Goal: Transaction & Acquisition: Purchase product/service

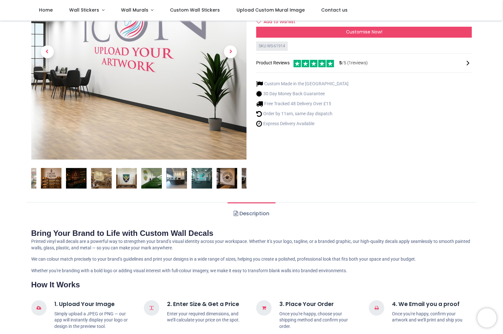
scroll to position [84, 0]
click at [204, 179] on img at bounding box center [201, 178] width 21 height 21
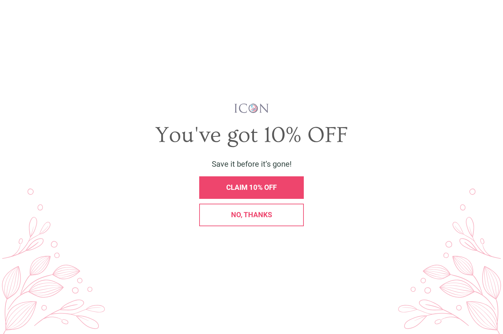
scroll to position [0, 0]
click at [489, 21] on div "X" at bounding box center [491, 16] width 14 height 14
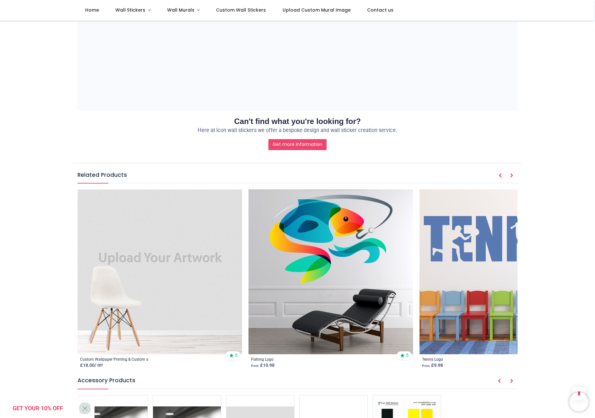
scroll to position [767, 0]
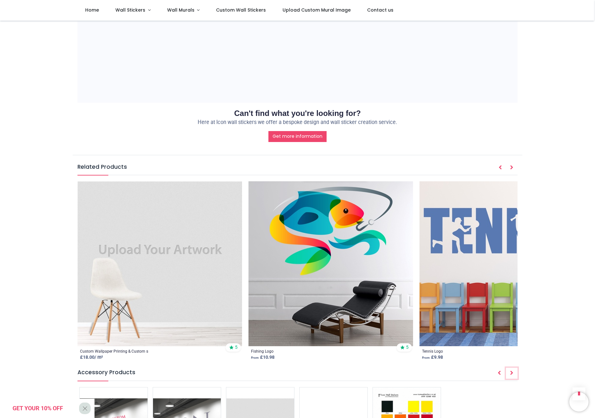
click at [502, 334] on button "Next" at bounding box center [512, 372] width 12 height 11
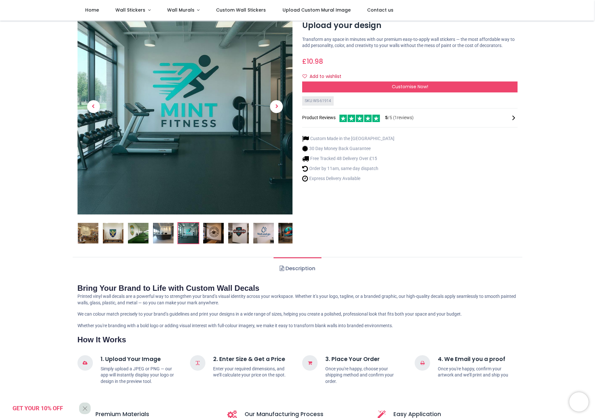
scroll to position [0, 0]
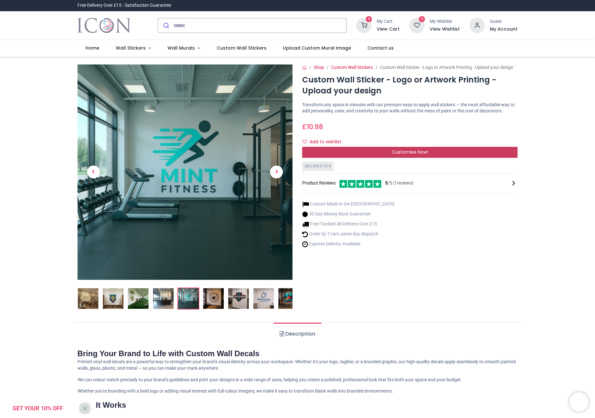
click at [364, 158] on div "Customise Now!" at bounding box center [410, 152] width 216 height 11
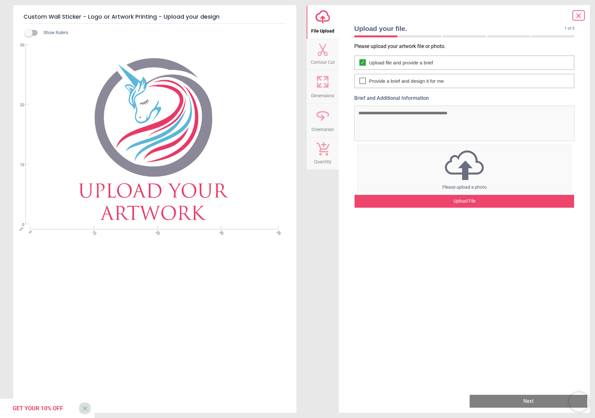
click at [329, 93] on span "Dimensions" at bounding box center [322, 94] width 23 height 10
click at [323, 85] on icon at bounding box center [322, 81] width 15 height 15
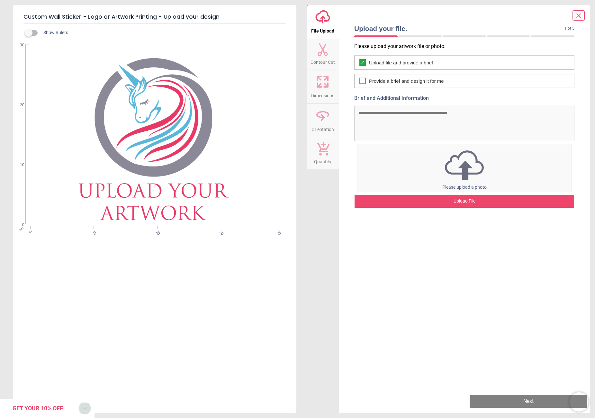
click at [328, 83] on icon at bounding box center [326, 85] width 4 height 4
click at [316, 55] on button "Contour Cut" at bounding box center [323, 54] width 32 height 31
drag, startPoint x: 320, startPoint y: 87, endPoint x: 321, endPoint y: 95, distance: 7.7
click at [321, 87] on icon at bounding box center [320, 85] width 4 height 4
drag, startPoint x: 320, startPoint y: 120, endPoint x: 322, endPoint y: 159, distance: 39.6
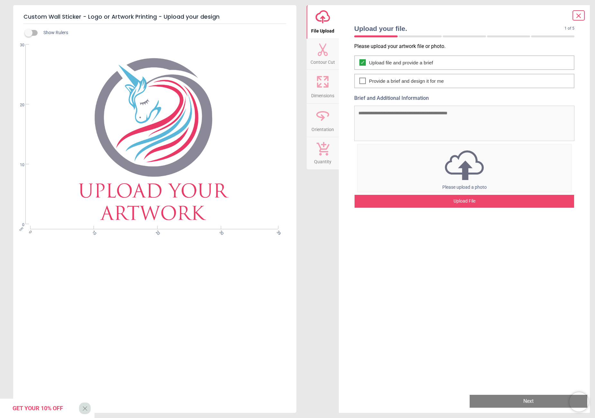
click at [320, 120] on icon at bounding box center [322, 115] width 15 height 15
drag, startPoint x: 322, startPoint y: 164, endPoint x: 0, endPoint y: 173, distance: 322.1
click at [321, 164] on span "Quantity" at bounding box center [322, 160] width 17 height 10
click at [210, 196] on div "cm 0 10 20 30 39 0 10 20 30" at bounding box center [154, 134] width 282 height 180
